Goal: Understand process/instructions

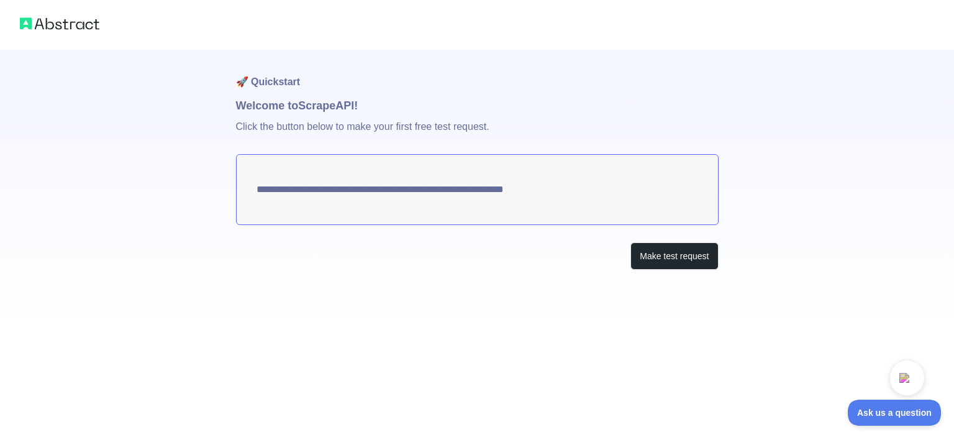
click at [519, 177] on textarea "**********" at bounding box center [477, 189] width 483 height 71
click at [517, 190] on textarea "**********" at bounding box center [477, 189] width 483 height 71
click at [663, 256] on button "Make test request" at bounding box center [674, 256] width 88 height 28
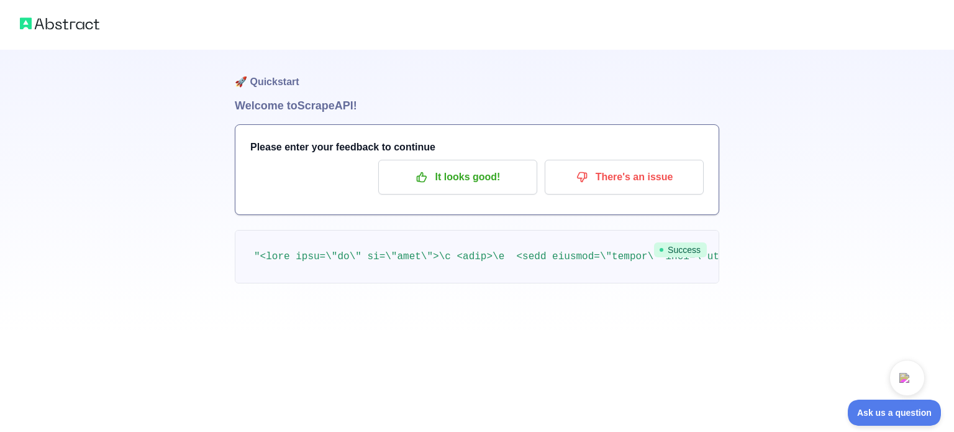
click at [55, 24] on img at bounding box center [59, 23] width 79 height 17
click at [18, 27] on div at bounding box center [477, 25] width 954 height 50
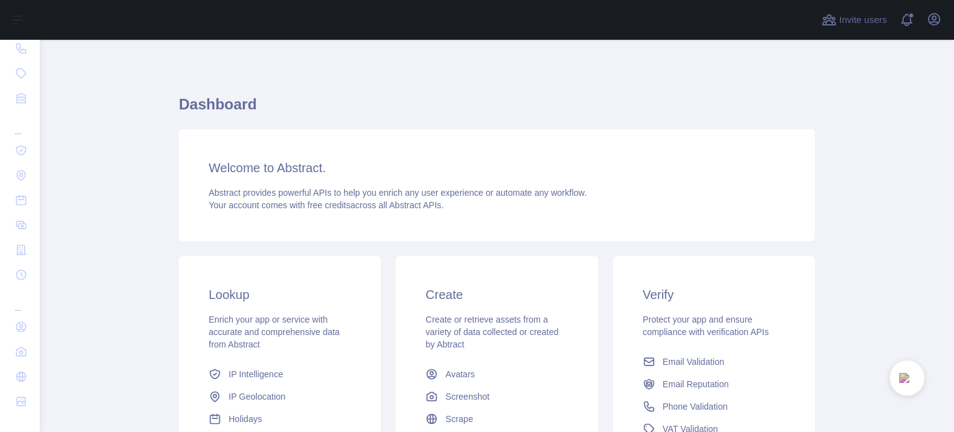
click at [306, 167] on h3 "Welcome to Abstract." at bounding box center [497, 167] width 576 height 17
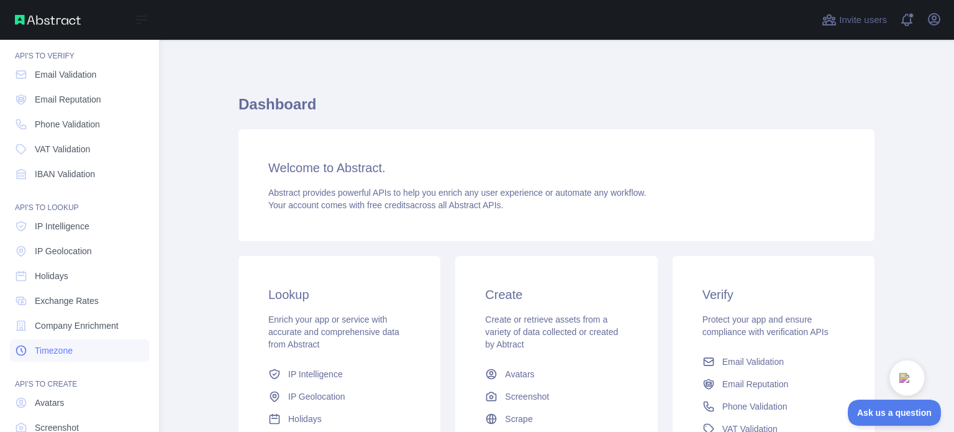
scroll to position [114, 0]
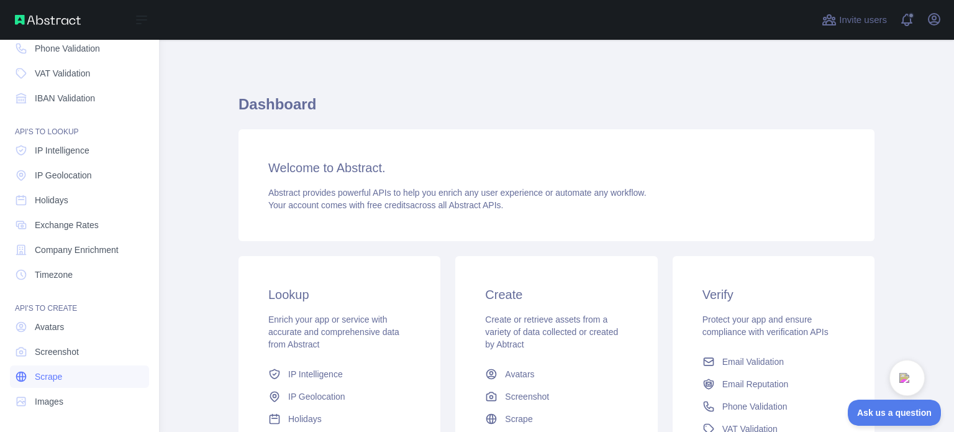
click at [69, 374] on link "Scrape" at bounding box center [79, 376] width 139 height 22
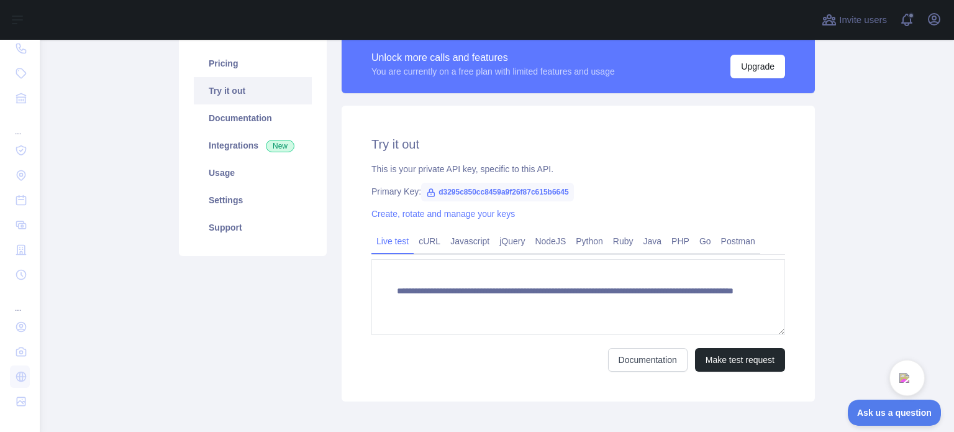
scroll to position [124, 0]
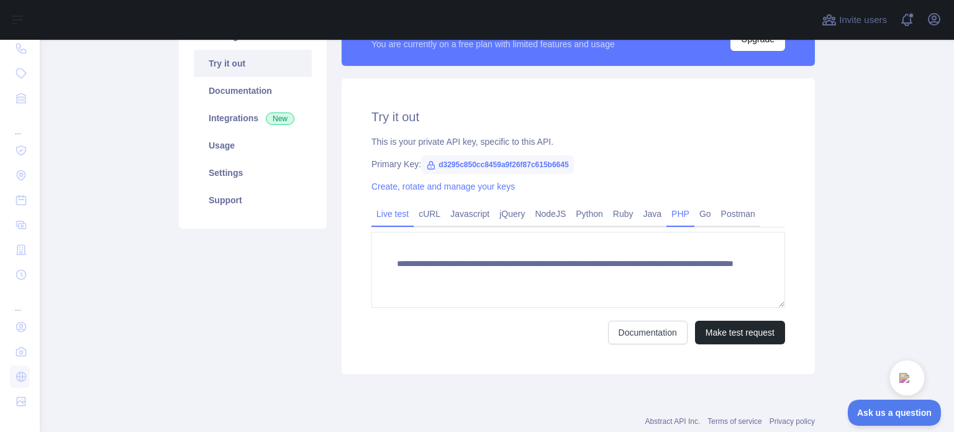
click at [681, 218] on link "PHP" at bounding box center [680, 214] width 28 height 20
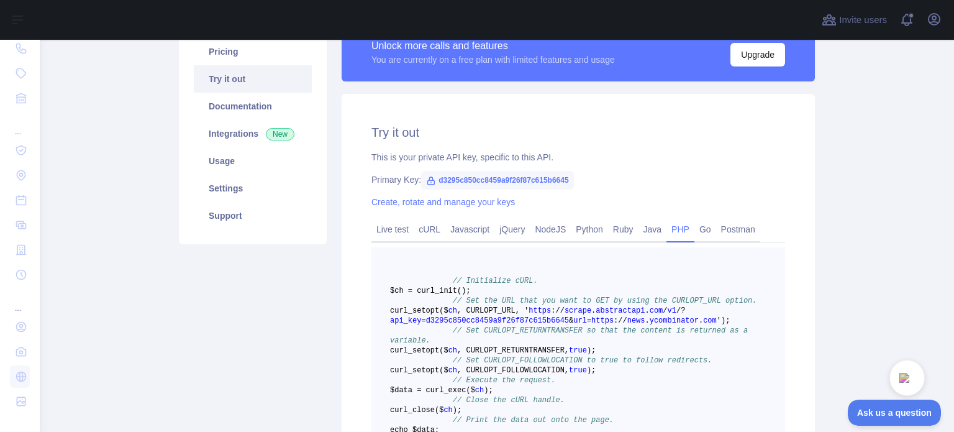
scroll to position [62, 0]
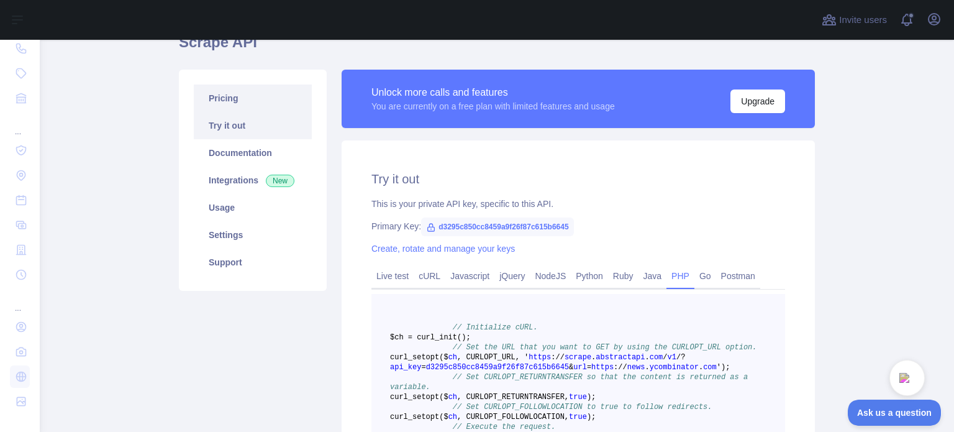
click at [235, 99] on link "Pricing" at bounding box center [253, 97] width 118 height 27
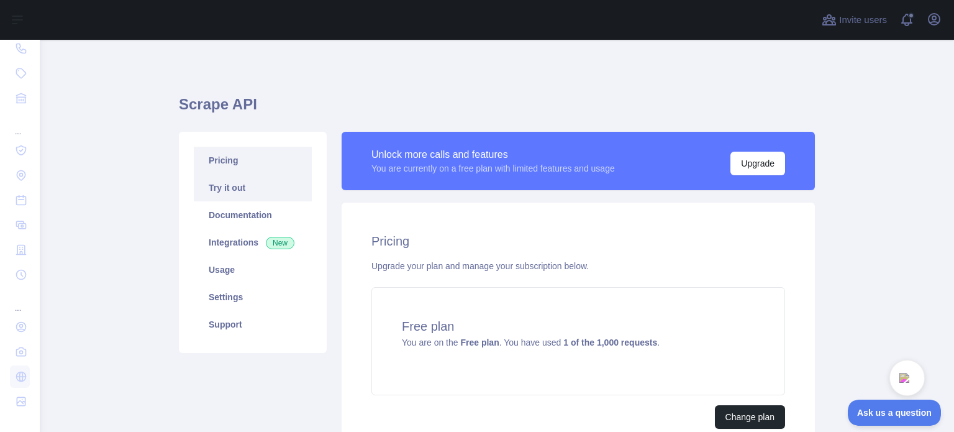
click at [242, 191] on link "Try it out" at bounding box center [253, 187] width 118 height 27
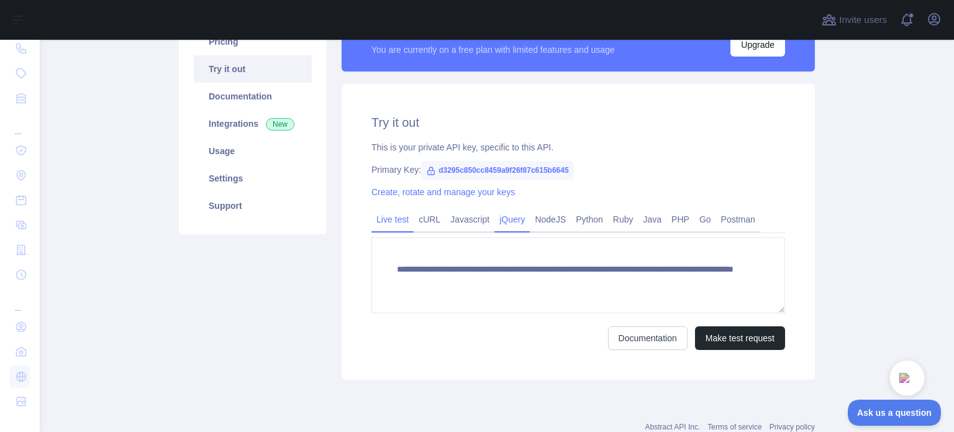
scroll to position [124, 0]
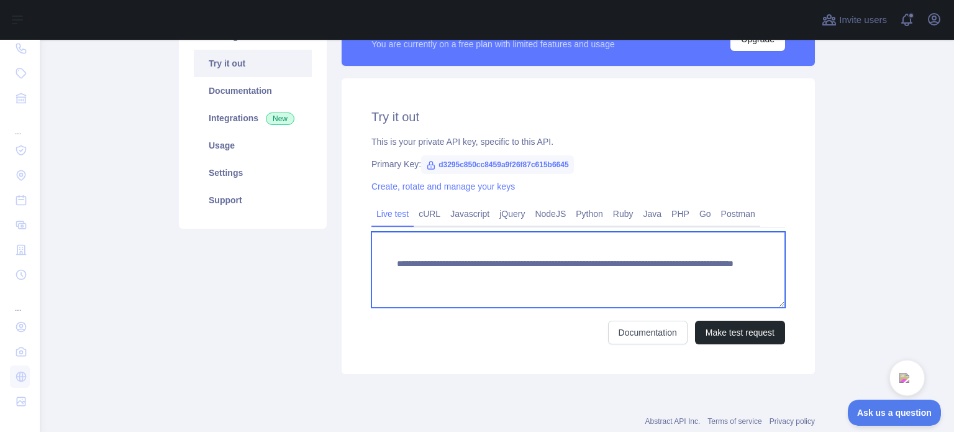
click at [561, 265] on textarea "**********" at bounding box center [578, 270] width 414 height 76
drag, startPoint x: 720, startPoint y: 277, endPoint x: 591, endPoint y: 279, distance: 128.6
click at [591, 279] on textarea "**********" at bounding box center [578, 270] width 414 height 76
paste textarea "**********"
drag, startPoint x: 750, startPoint y: 274, endPoint x: 692, endPoint y: 274, distance: 57.8
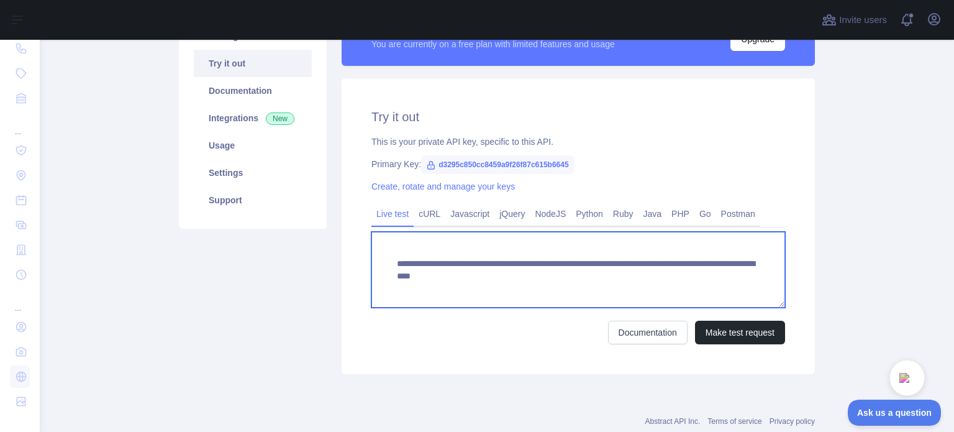
click at [692, 274] on textarea "**********" at bounding box center [578, 270] width 414 height 76
click at [715, 276] on textarea "**********" at bounding box center [578, 270] width 414 height 76
type textarea "**********"
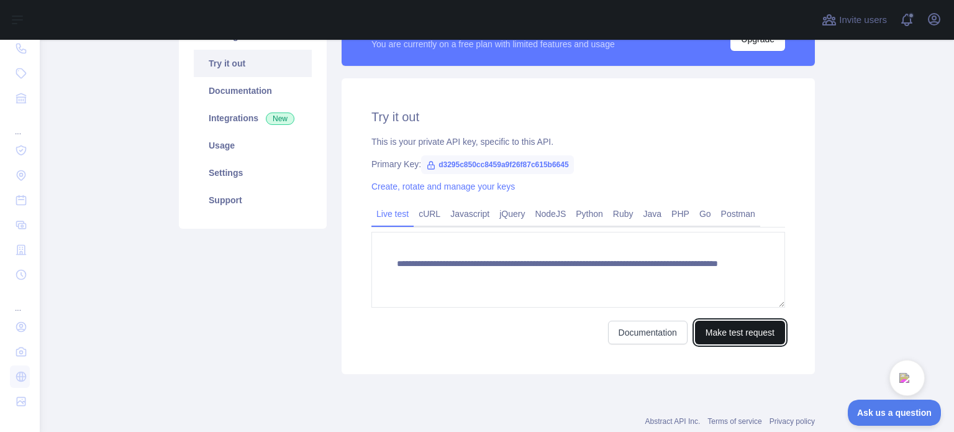
click at [716, 330] on button "Make test request" at bounding box center [740, 332] width 90 height 24
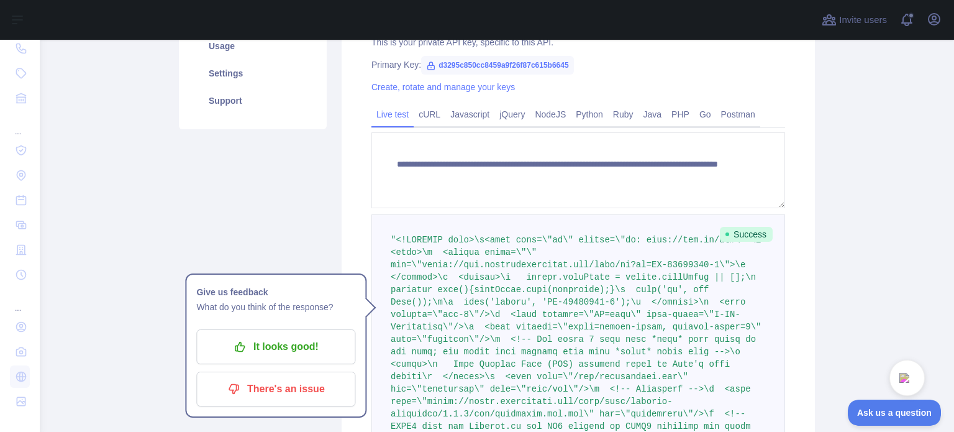
scroll to position [186, 0]
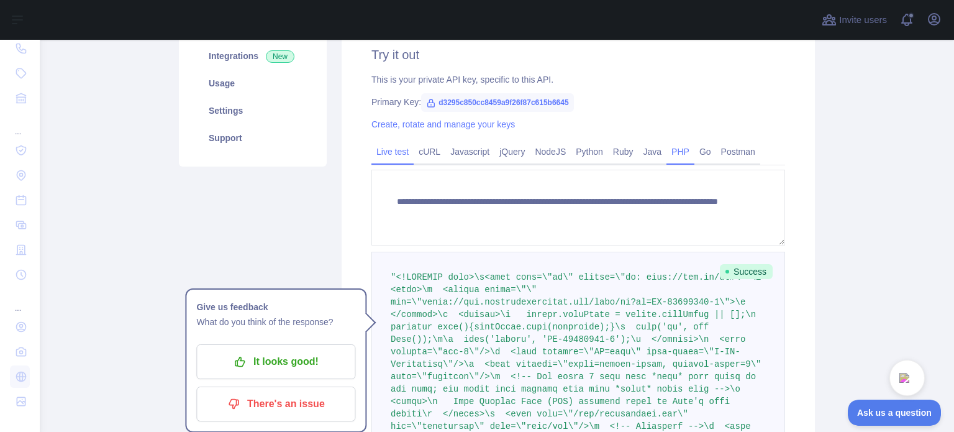
click at [677, 149] on link "PHP" at bounding box center [680, 152] width 28 height 20
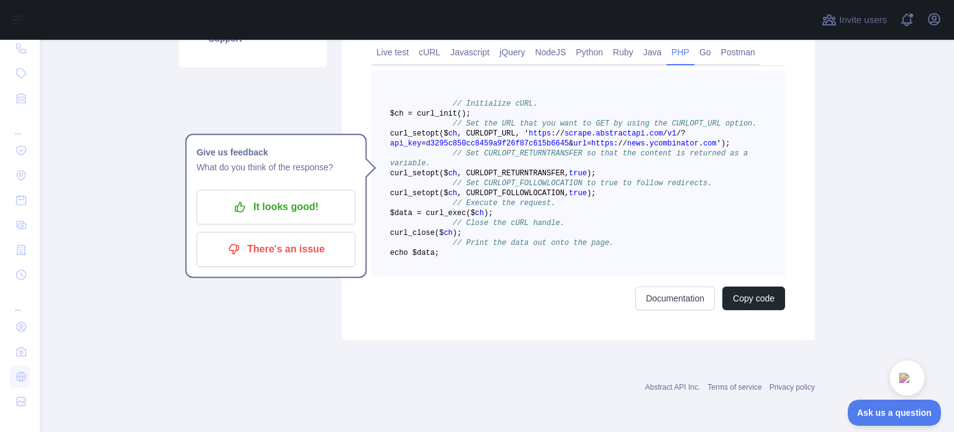
scroll to position [283, 0]
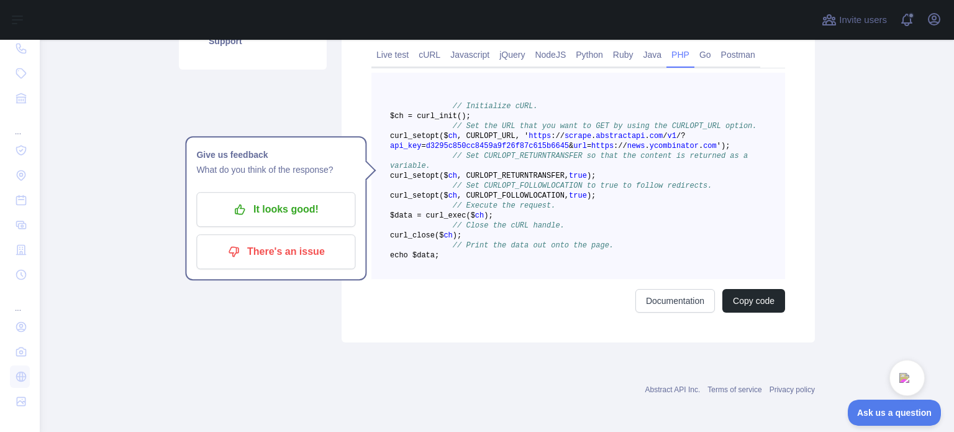
click at [627, 247] on pre "// Initialize cURL. $ch = curl _init() ; // Set the URL that you want to GET by…" at bounding box center [578, 176] width 414 height 206
click at [595, 190] on span "// Set CURLOPT_FOLLOWLOCATION to true to follow redirects." at bounding box center [583, 185] width 260 height 9
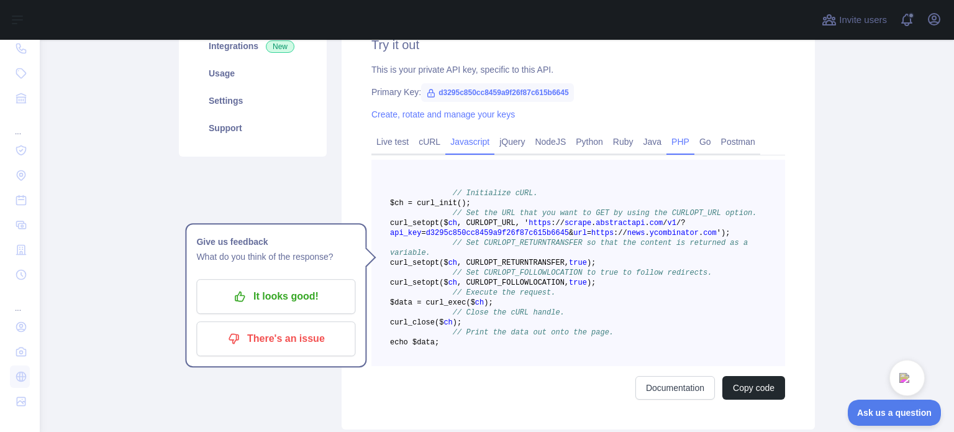
scroll to position [159, 0]
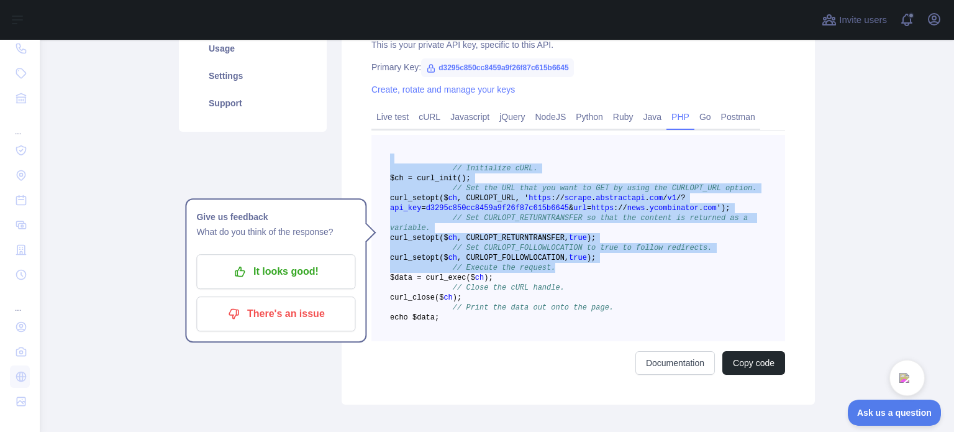
drag, startPoint x: 437, startPoint y: 218, endPoint x: 558, endPoint y: 302, distance: 146.8
click at [556, 302] on pre "// Initialize cURL. $ch = curl _init() ; // Set the URL that you want to GET by…" at bounding box center [578, 238] width 414 height 206
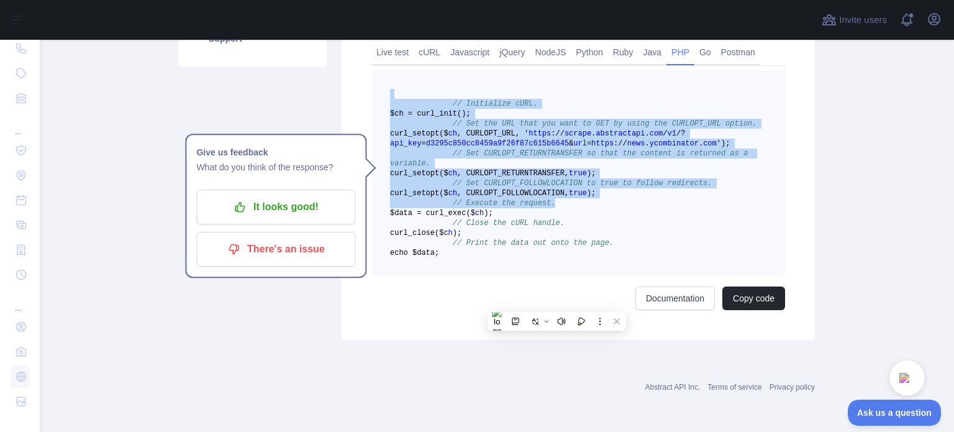
scroll to position [345, 0]
click at [755, 295] on button "Copy code" at bounding box center [753, 298] width 63 height 24
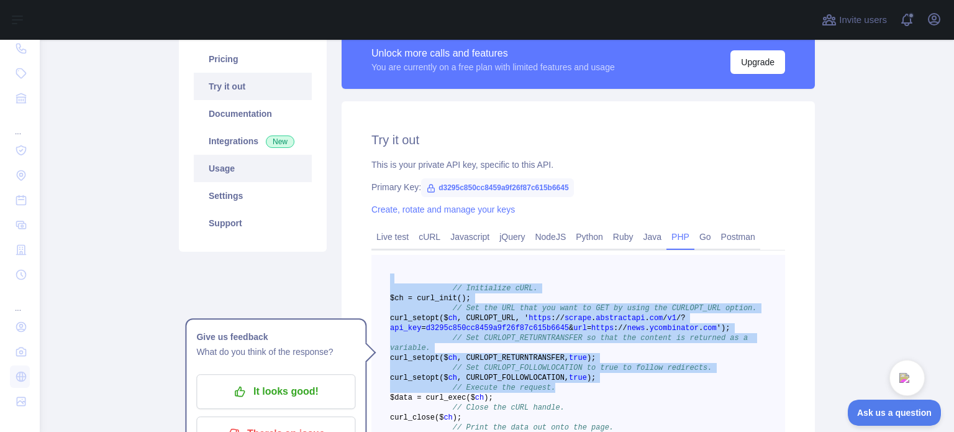
scroll to position [97, 0]
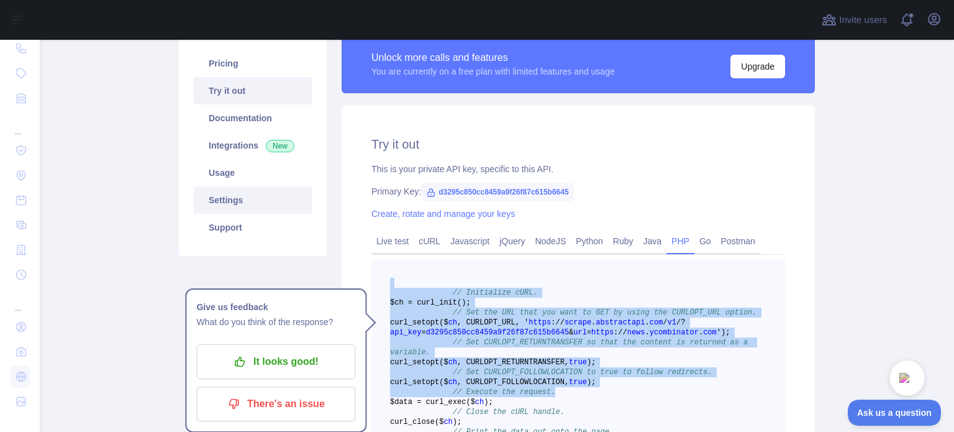
click at [245, 189] on link "Settings" at bounding box center [253, 199] width 118 height 27
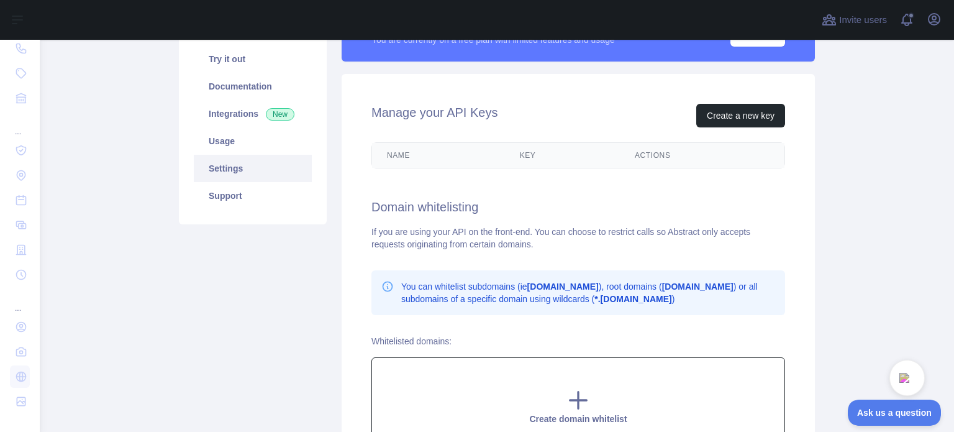
scroll to position [86, 0]
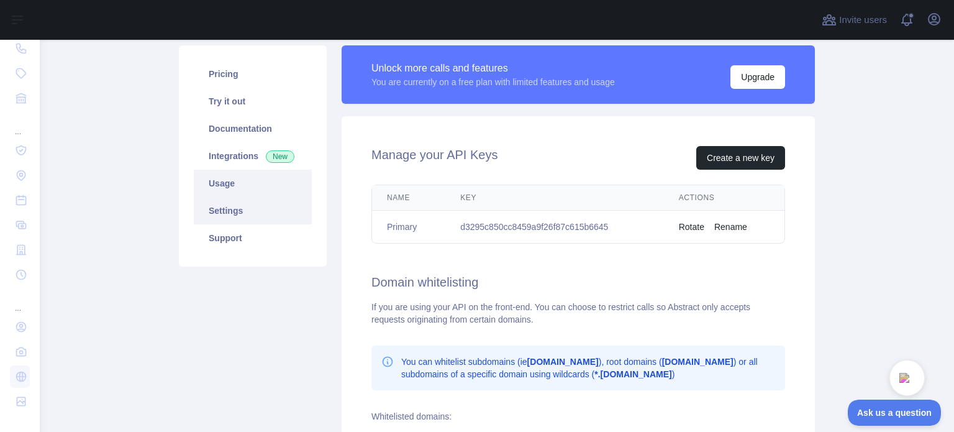
click at [230, 181] on link "Usage" at bounding box center [253, 183] width 118 height 27
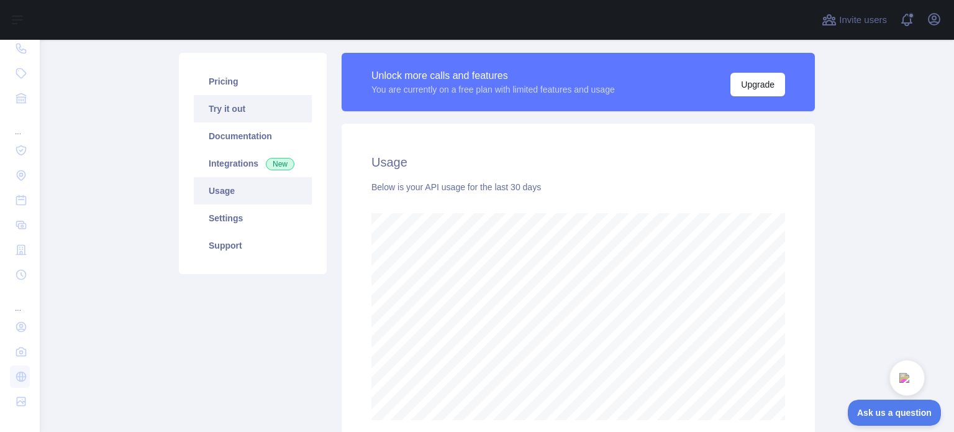
scroll to position [64, 0]
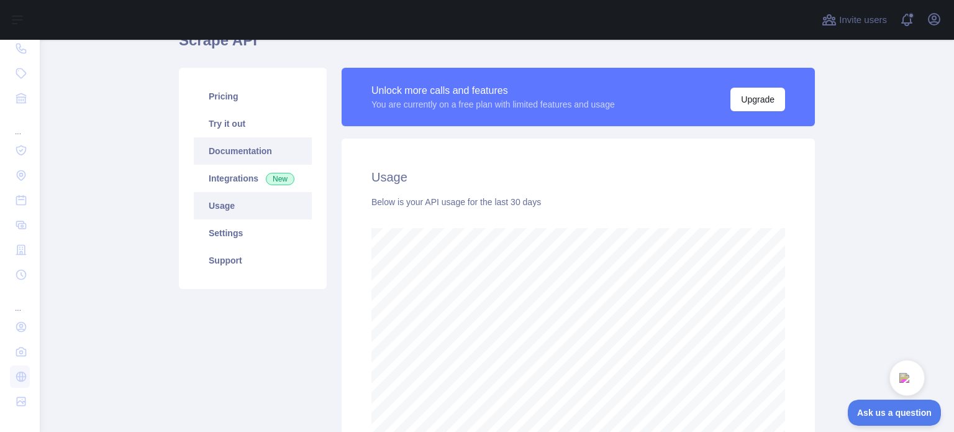
click at [261, 159] on link "Documentation" at bounding box center [253, 150] width 118 height 27
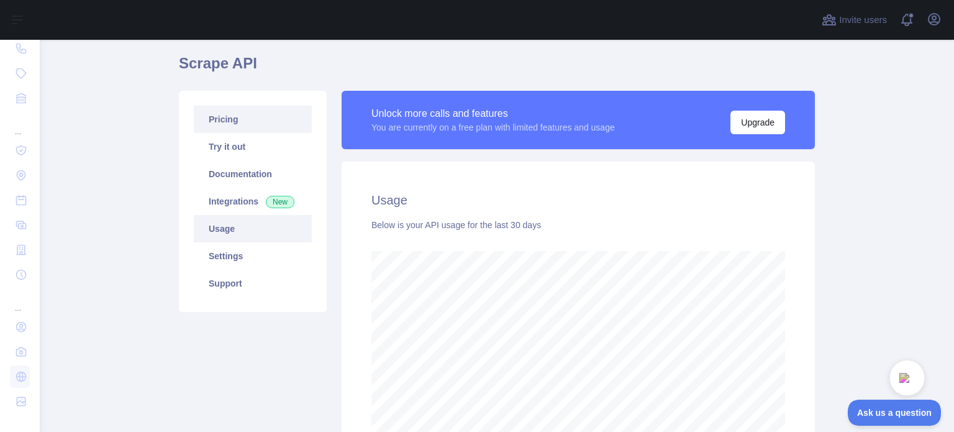
scroll to position [2, 0]
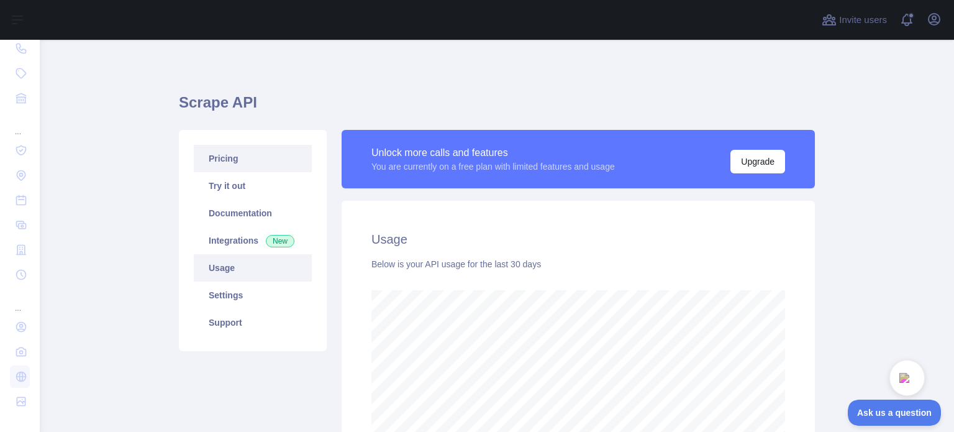
click at [214, 155] on link "Pricing" at bounding box center [253, 158] width 118 height 27
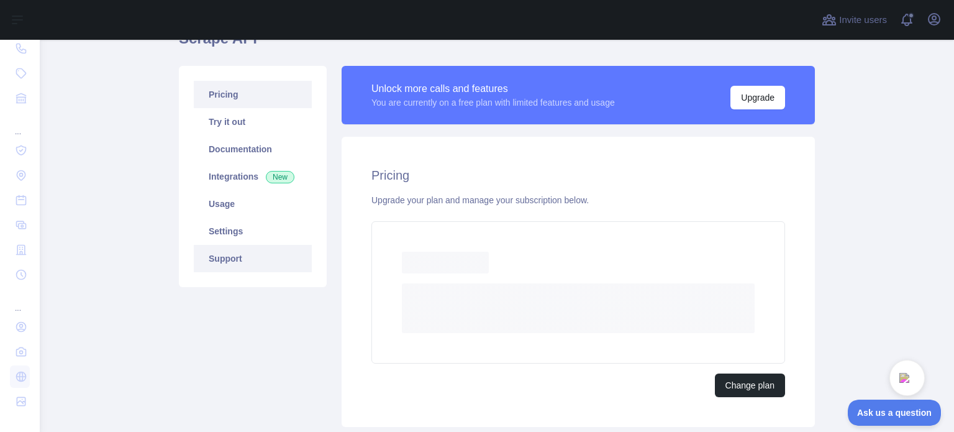
scroll to position [64, 0]
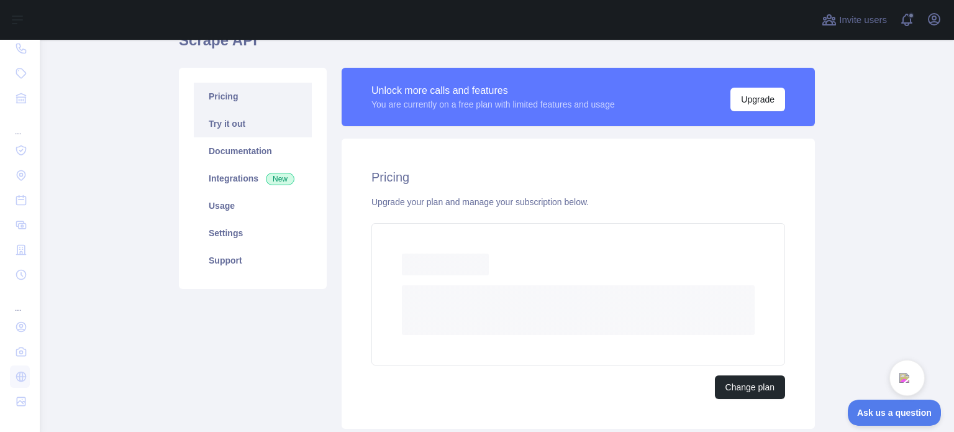
click at [225, 131] on link "Try it out" at bounding box center [253, 123] width 118 height 27
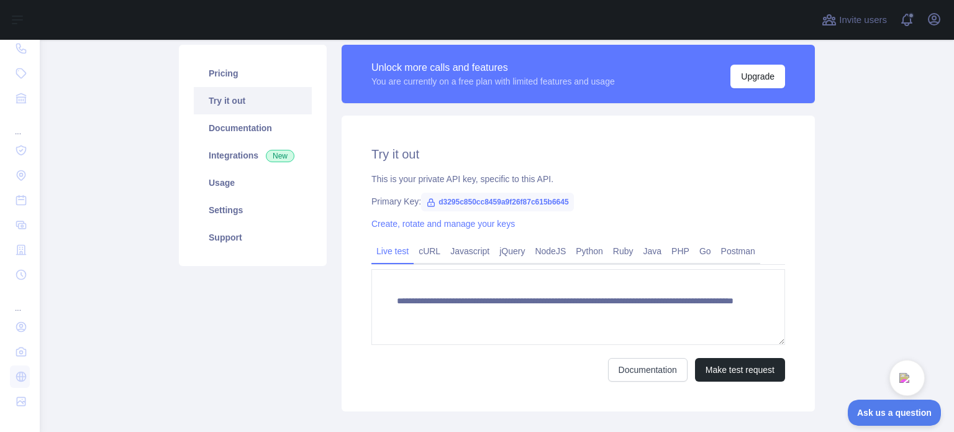
scroll to position [126, 0]
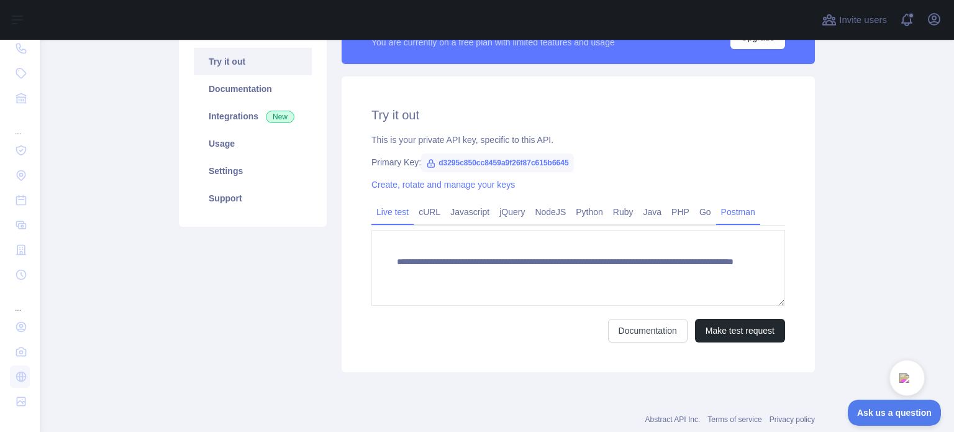
click at [718, 222] on link "Postman" at bounding box center [738, 212] width 44 height 20
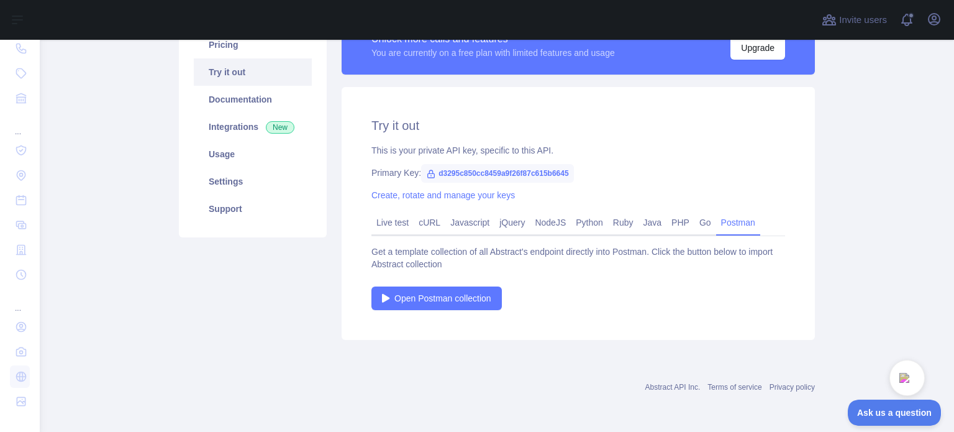
scroll to position [116, 0]
click at [694, 231] on link "Go" at bounding box center [705, 222] width 22 height 20
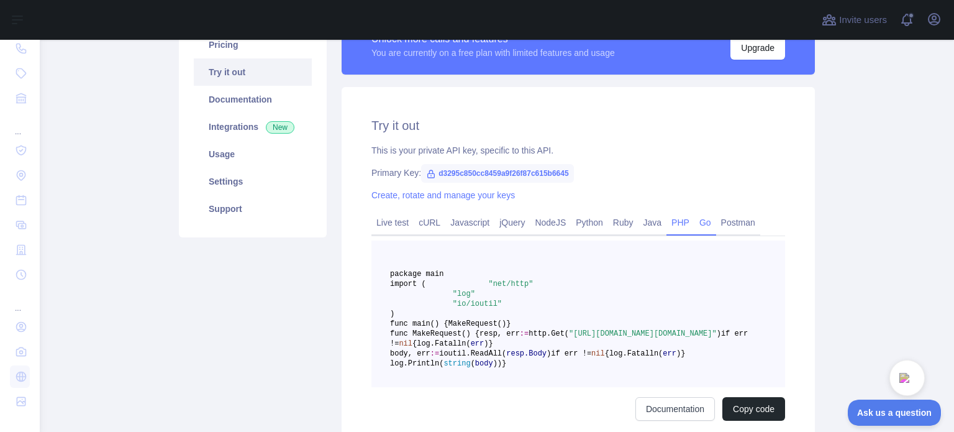
click at [679, 225] on link "PHP" at bounding box center [680, 222] width 28 height 20
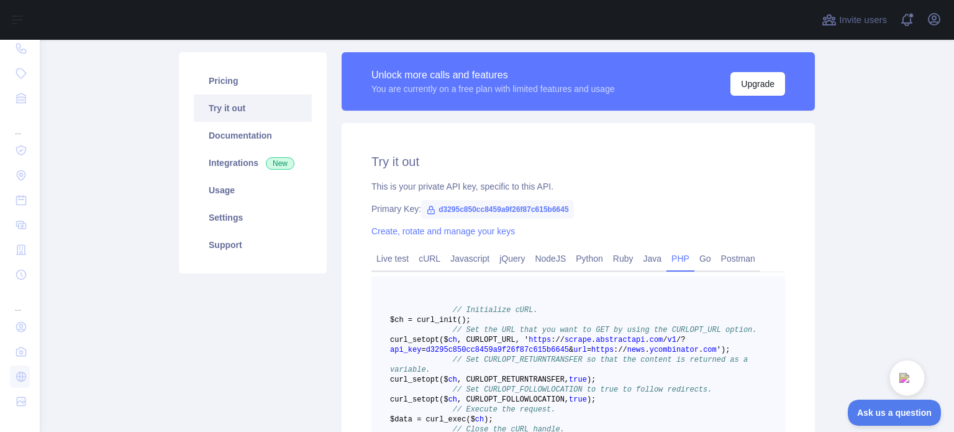
scroll to position [178, 0]
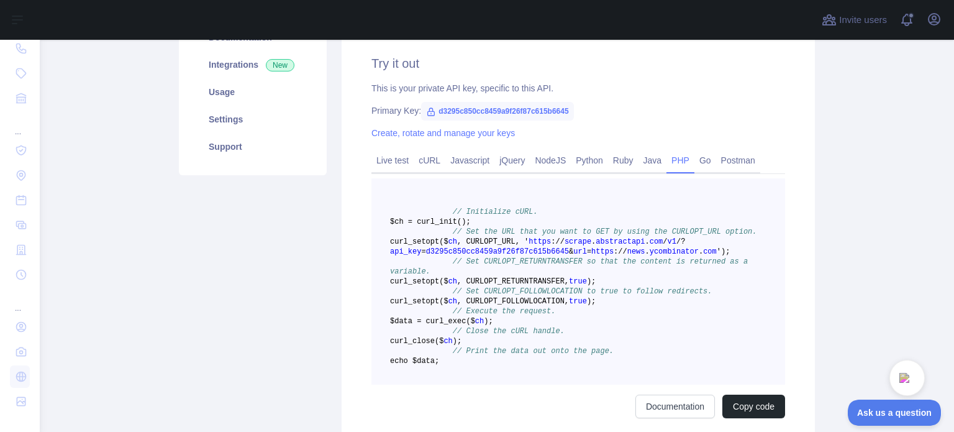
click at [638, 319] on pre "// Initialize cURL. $ch = curl _init() ; // Set the URL that you want to GET by…" at bounding box center [578, 281] width 414 height 206
click at [632, 276] on span "// Set CURLOPT_RETURNTRANSFER so that the content is returned as a variable." at bounding box center [571, 266] width 362 height 19
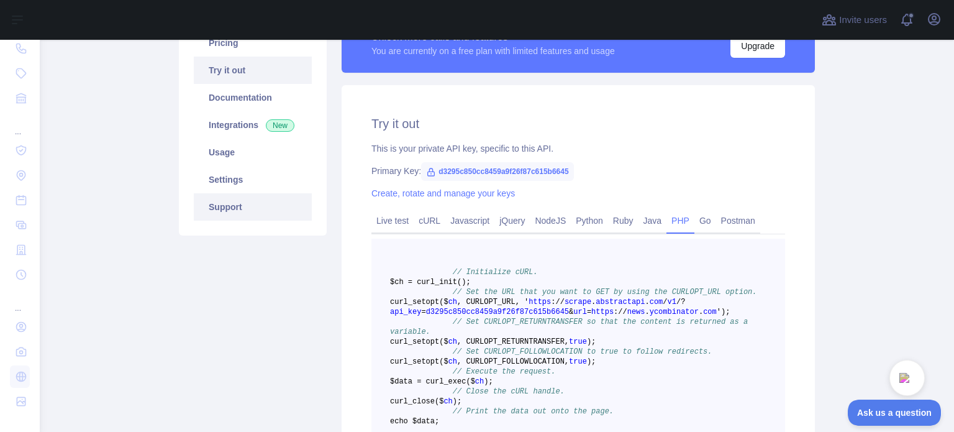
scroll to position [116, 0]
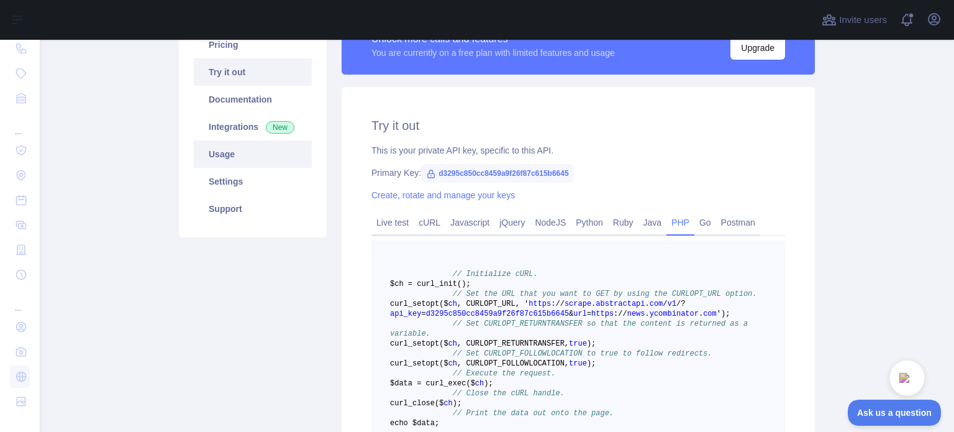
click at [246, 158] on link "Usage" at bounding box center [253, 153] width 118 height 27
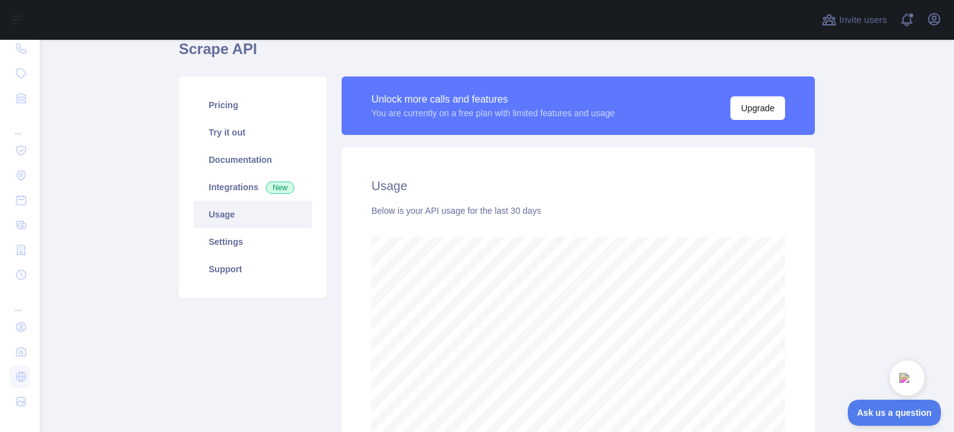
scroll to position [53, 0]
